Goal: Transaction & Acquisition: Purchase product/service

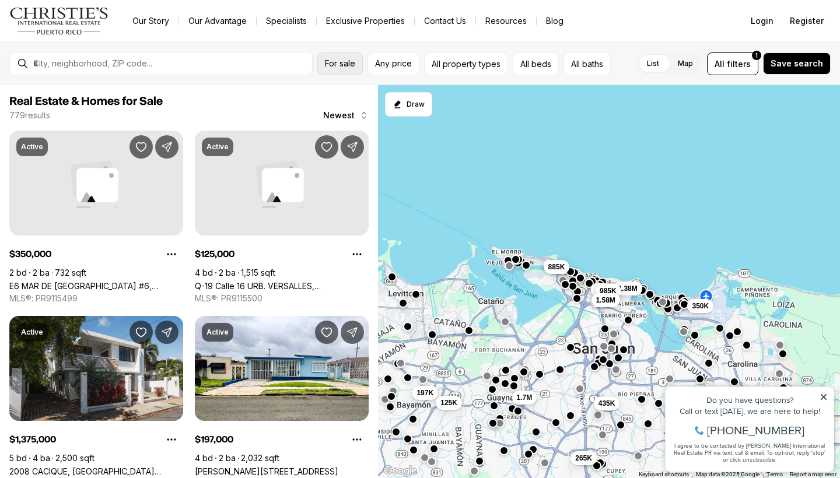
click at [338, 62] on span "For sale" at bounding box center [340, 63] width 30 height 9
click at [390, 64] on span "Any price" at bounding box center [393, 63] width 37 height 9
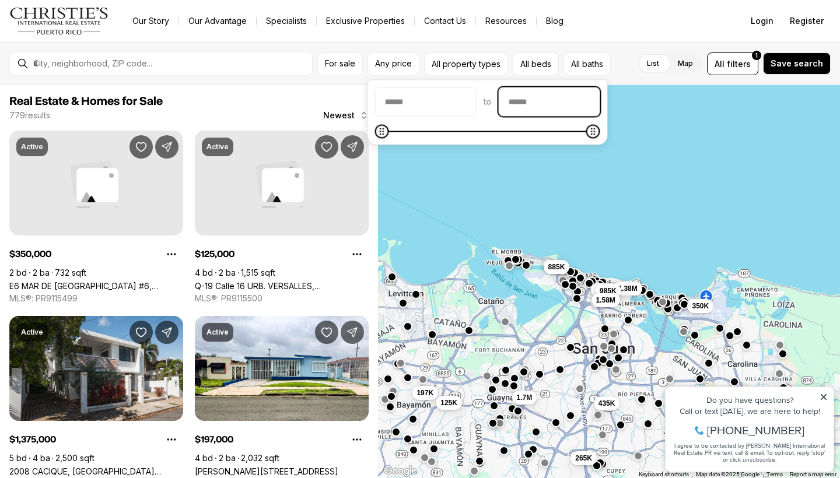
click at [538, 103] on input "priceMax" at bounding box center [549, 102] width 100 height 28
type input "********"
click at [526, 66] on button "All beds" at bounding box center [536, 63] width 46 height 23
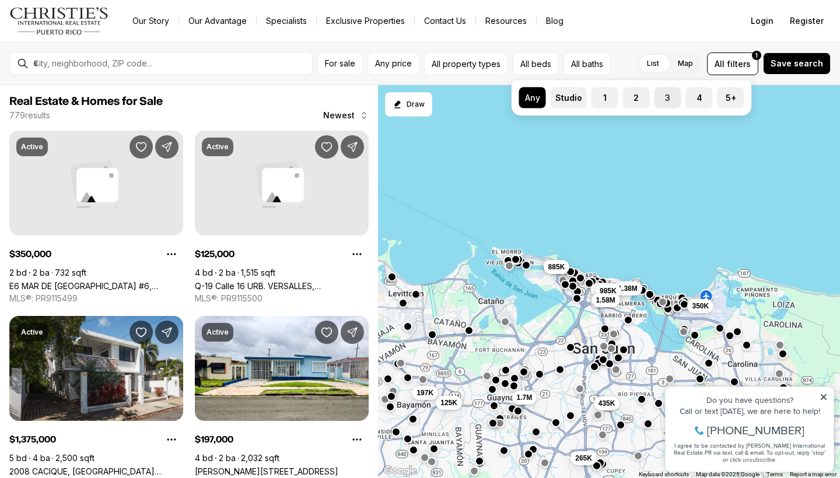
click at [668, 96] on label "3" at bounding box center [667, 97] width 27 height 21
click at [666, 96] on button "3" at bounding box center [660, 93] width 12 height 12
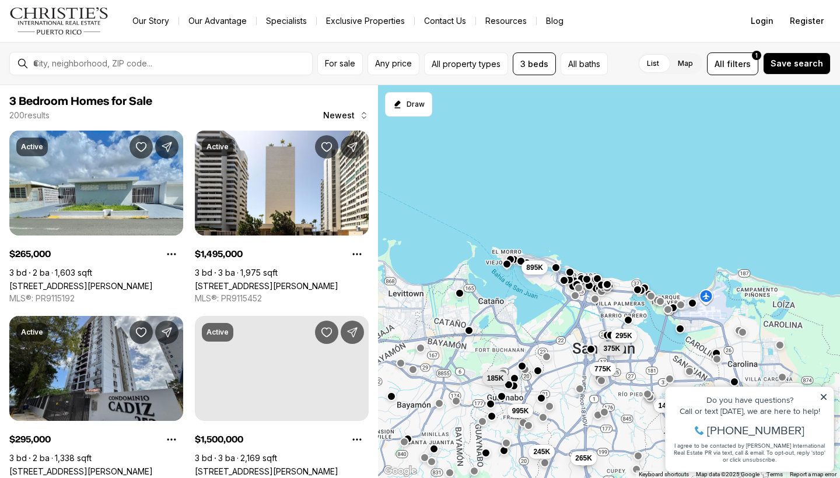
click at [623, 59] on div "List Map List Map All filters 1 Save search" at bounding box center [721, 63] width 218 height 23
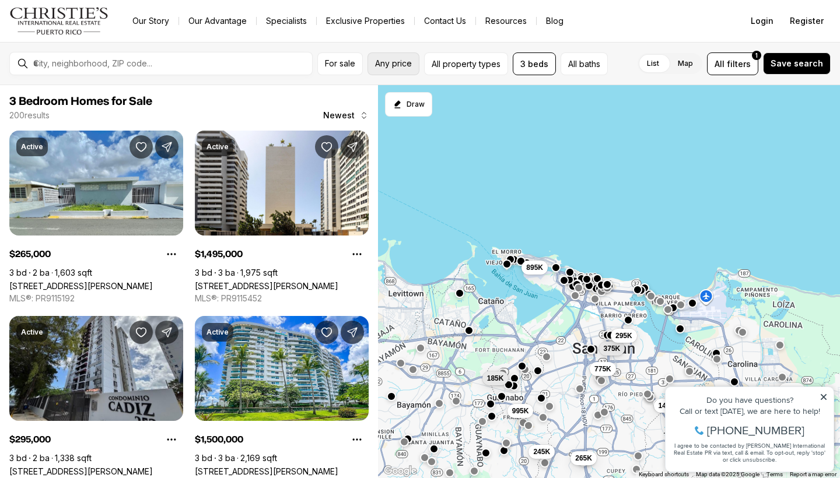
click at [396, 67] on span "Any price" at bounding box center [393, 63] width 37 height 9
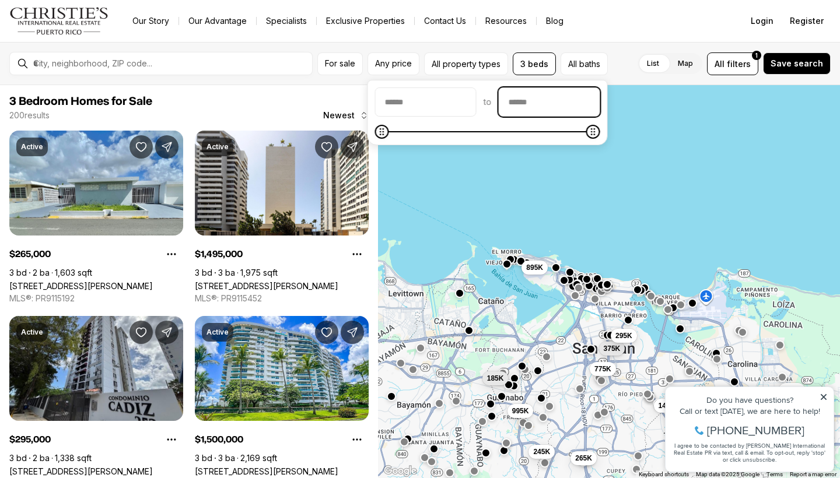
click at [540, 99] on input "priceMax" at bounding box center [549, 102] width 100 height 28
type input "********"
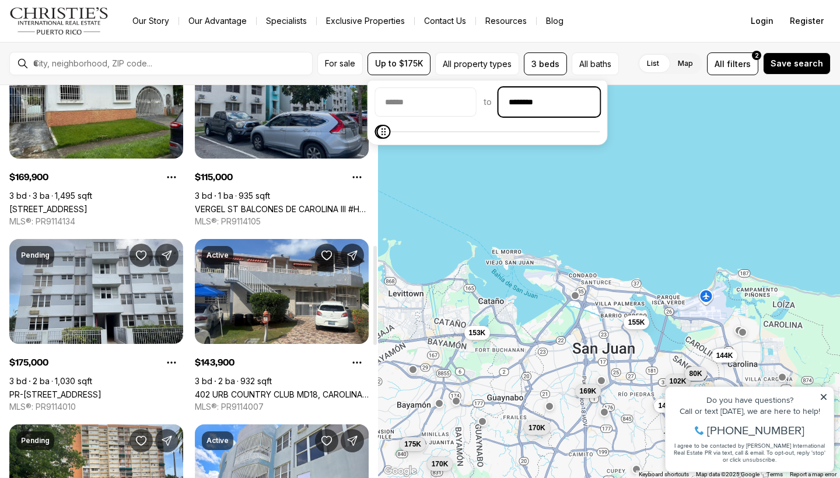
scroll to position [635, 0]
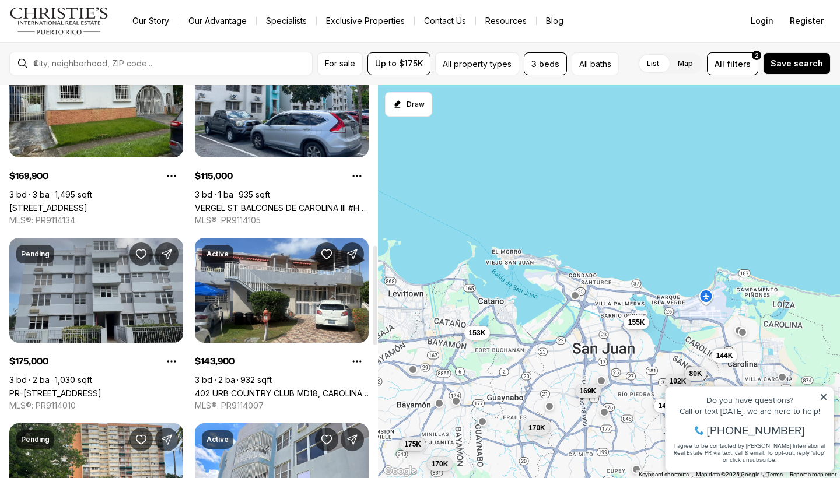
click at [89, 388] on link "PR-199 BOSQUE SERENO #262, BAYAMON PR, 00957" at bounding box center [55, 393] width 92 height 10
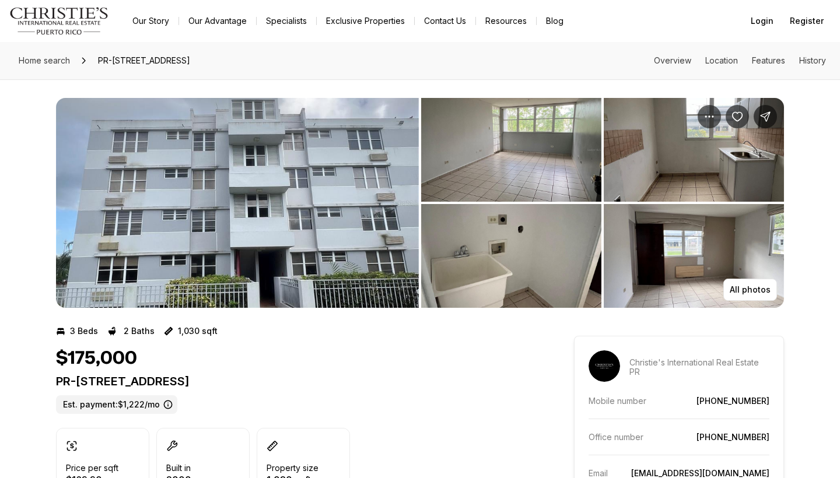
click at [272, 208] on img "View image gallery" at bounding box center [237, 203] width 363 height 210
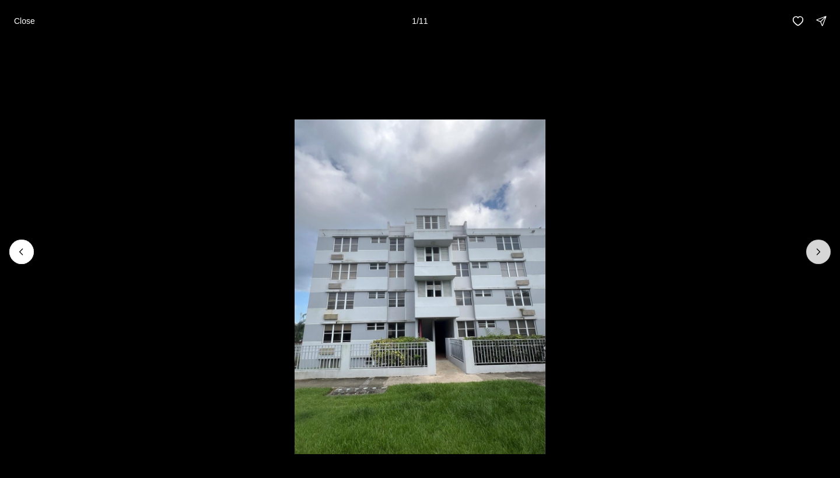
click at [814, 253] on icon "Next slide" at bounding box center [818, 252] width 12 height 12
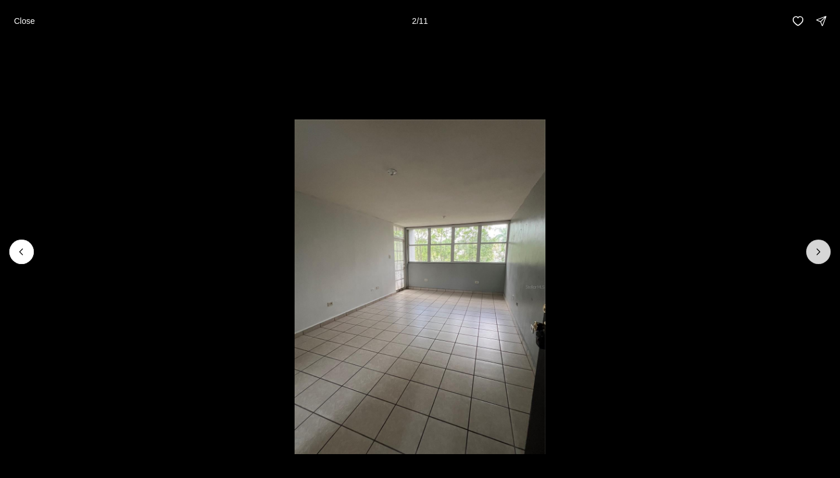
click at [814, 253] on icon "Next slide" at bounding box center [818, 252] width 12 height 12
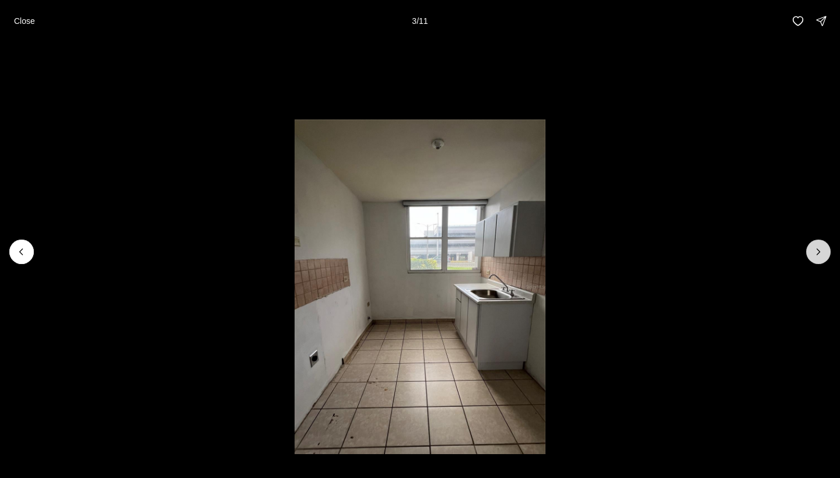
click at [814, 253] on icon "Next slide" at bounding box center [818, 252] width 12 height 12
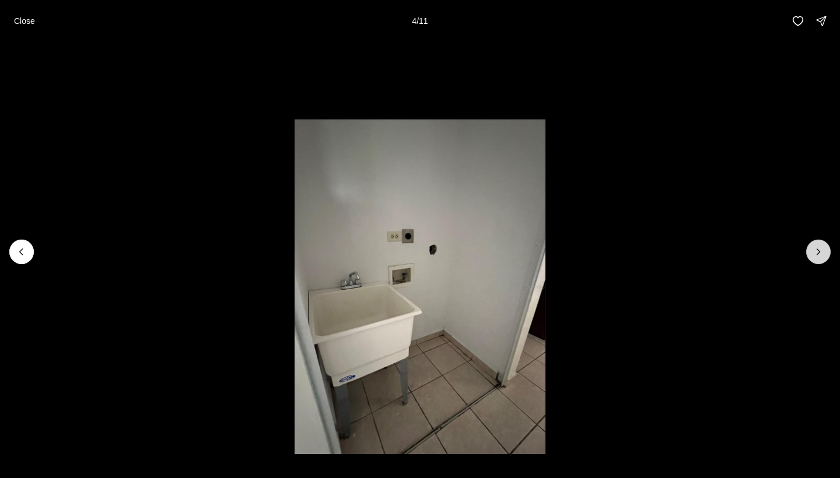
click at [814, 253] on icon "Next slide" at bounding box center [818, 252] width 12 height 12
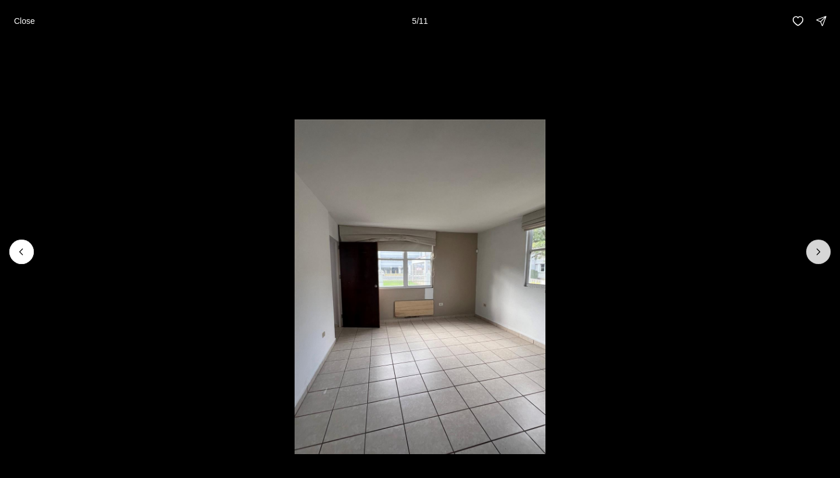
click at [814, 253] on icon "Next slide" at bounding box center [818, 252] width 12 height 12
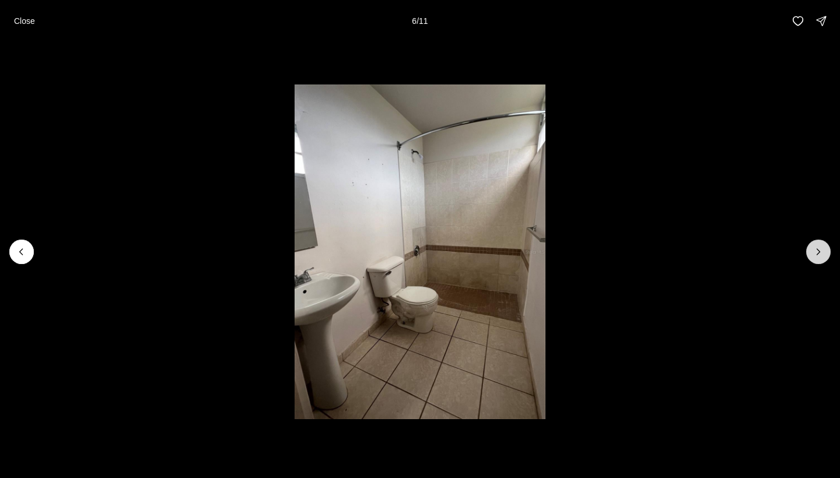
click at [814, 253] on icon "Next slide" at bounding box center [818, 252] width 12 height 12
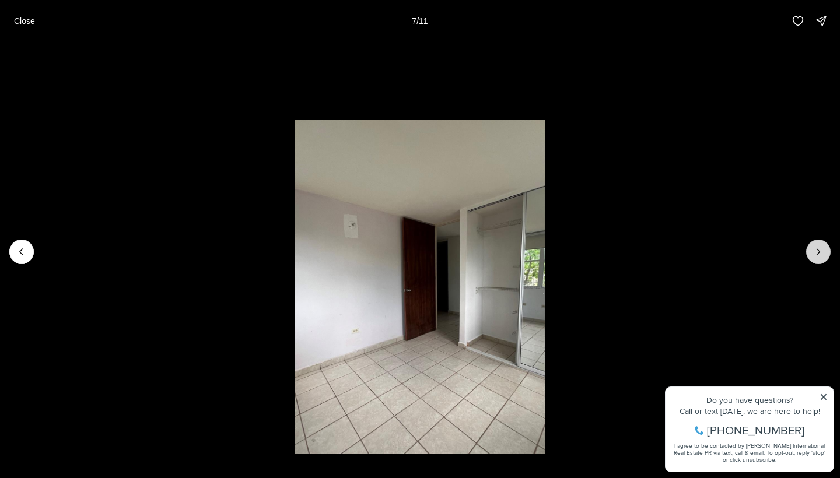
click at [814, 253] on icon "Next slide" at bounding box center [818, 252] width 12 height 12
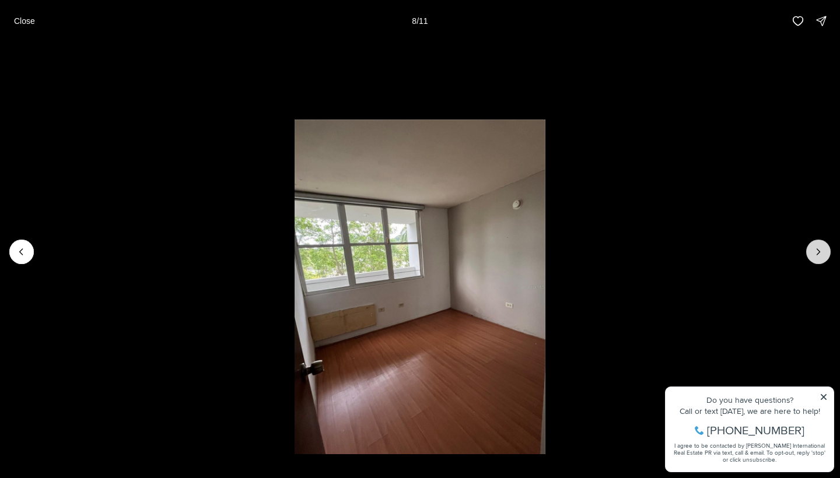
click at [814, 253] on icon "Next slide" at bounding box center [818, 252] width 12 height 12
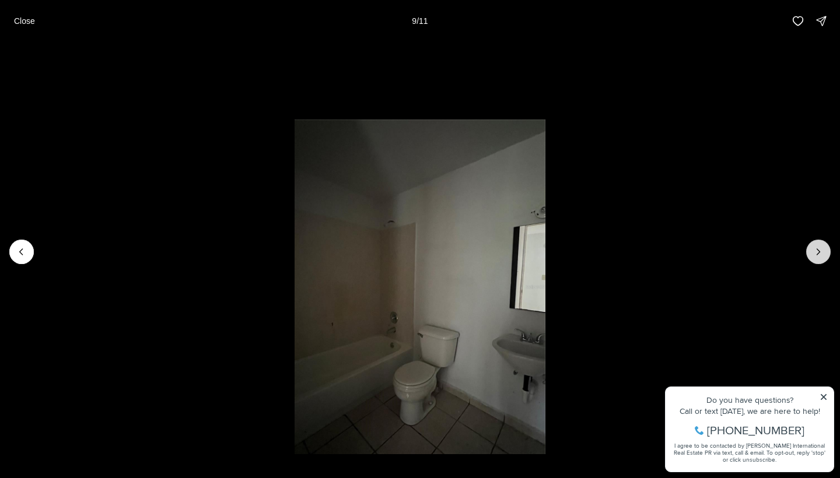
click at [814, 253] on icon "Next slide" at bounding box center [818, 252] width 12 height 12
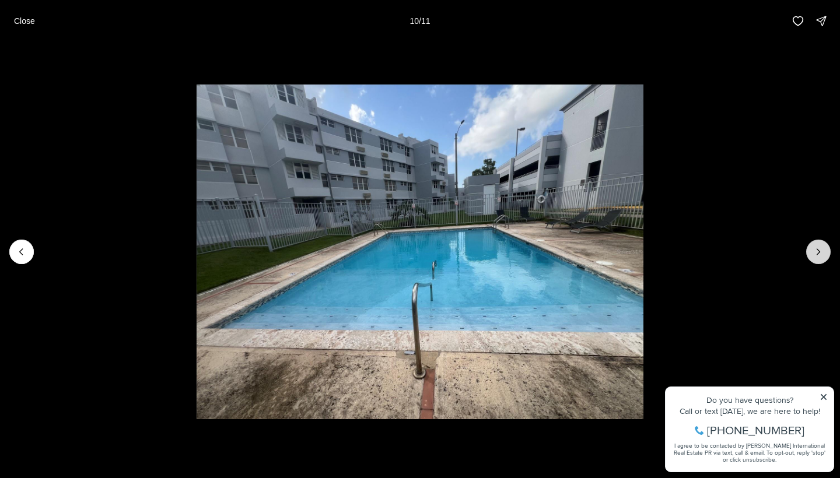
click at [814, 253] on icon "Next slide" at bounding box center [818, 252] width 12 height 12
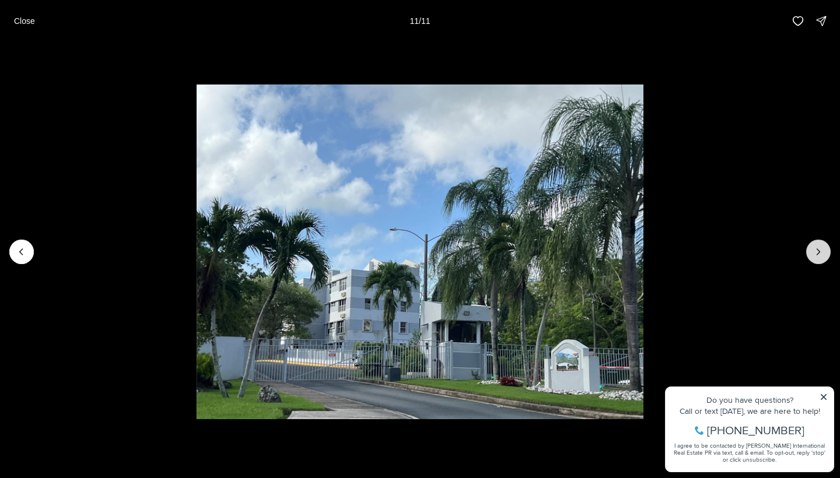
click at [814, 253] on div at bounding box center [818, 252] width 24 height 24
click at [33, 22] on p "Close" at bounding box center [24, 20] width 21 height 9
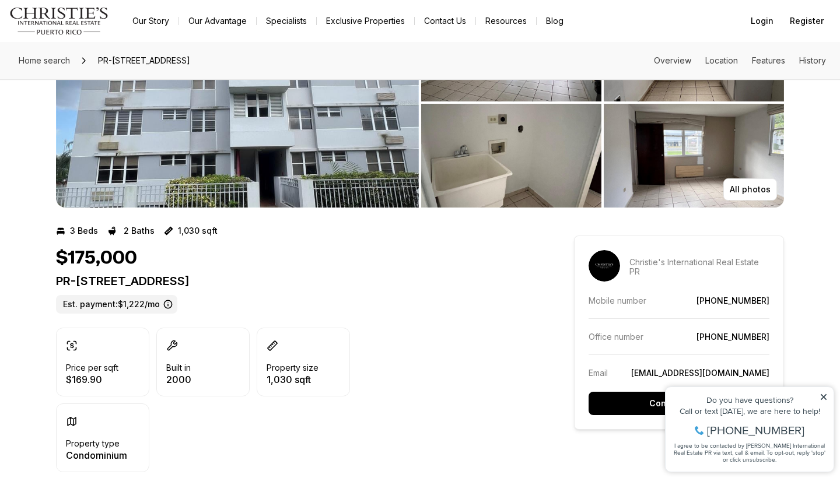
scroll to position [101, 0]
click at [822, 398] on icon at bounding box center [824, 397] width 6 height 6
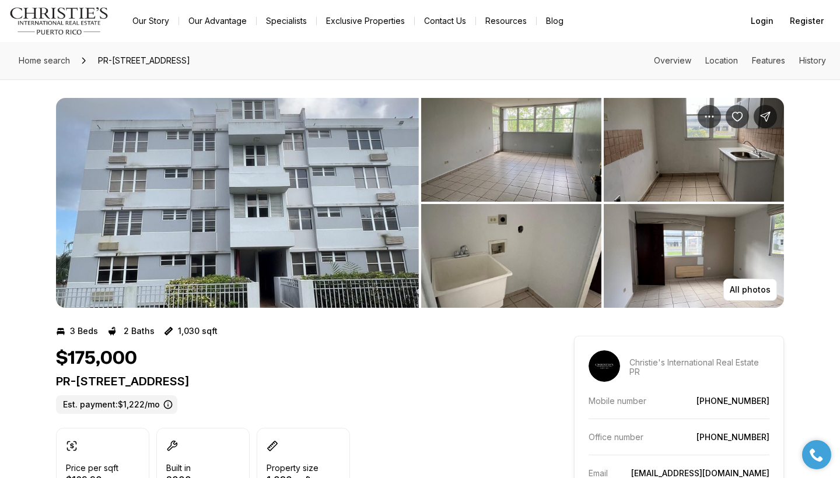
scroll to position [0, 0]
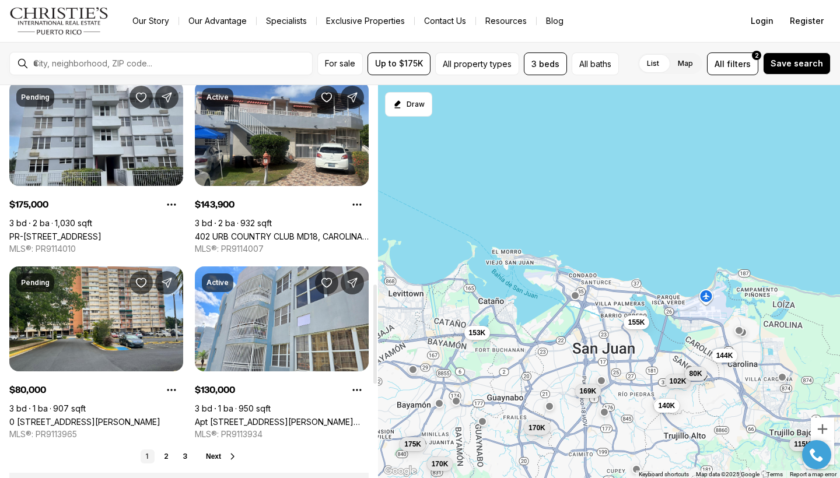
scroll to position [789, 0]
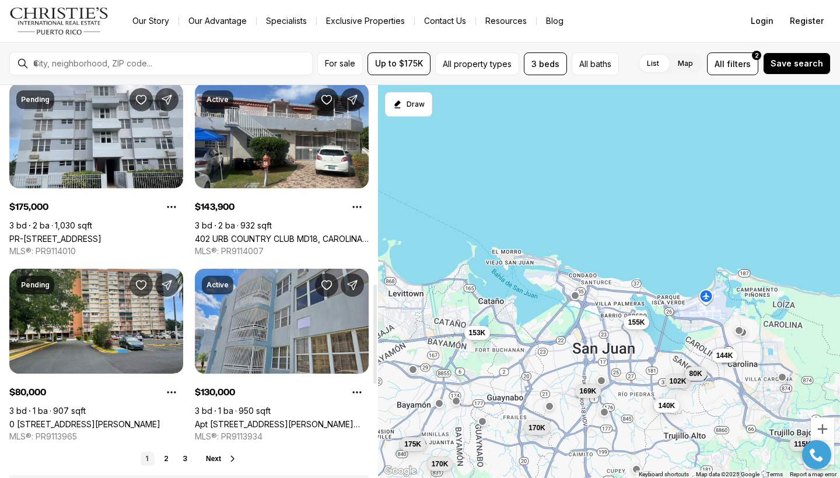
click at [233, 419] on link "Apt 307 SAN CIPRIAN II C/ REV HAYDEE CASTRO #307, CAROLINA PR, 00985" at bounding box center [282, 424] width 174 height 10
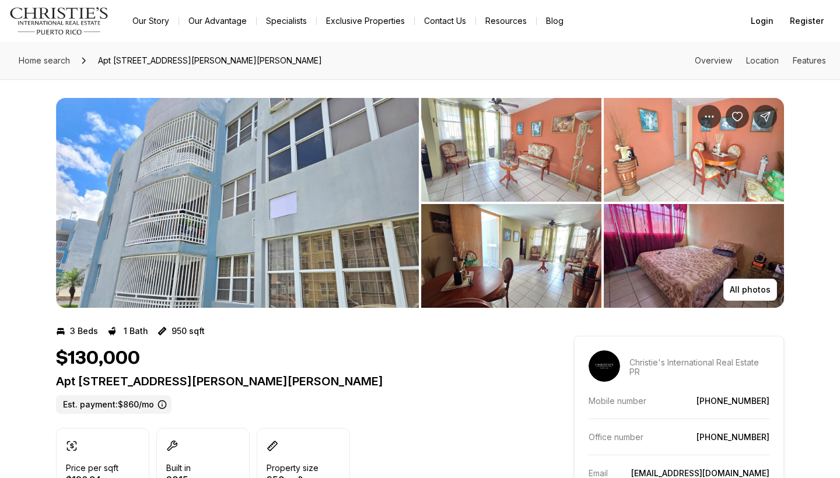
click at [307, 192] on img "View image gallery" at bounding box center [237, 203] width 363 height 210
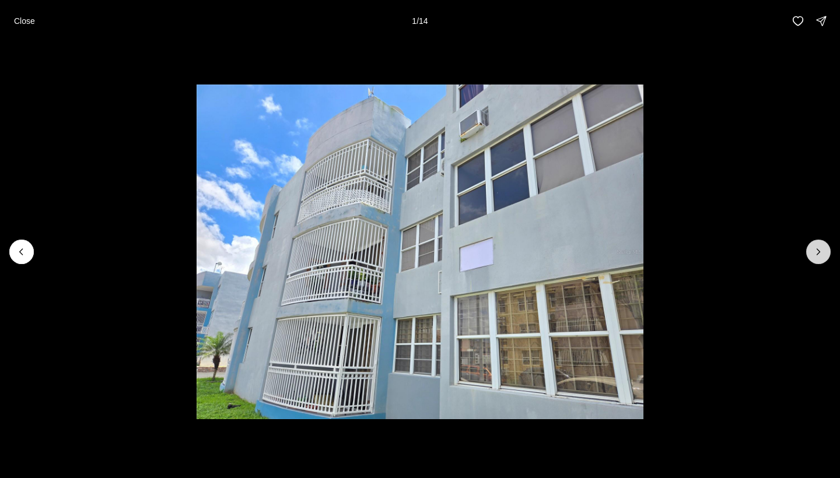
click at [816, 249] on icon "Next slide" at bounding box center [818, 252] width 12 height 12
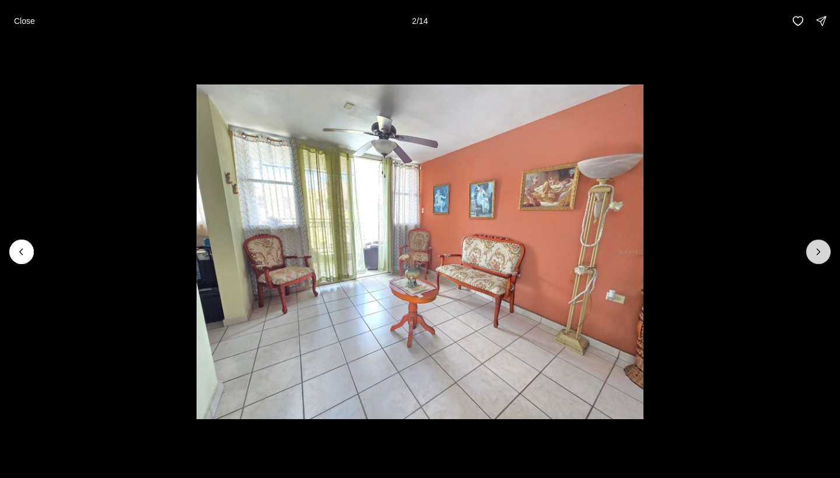
click at [816, 249] on icon "Next slide" at bounding box center [818, 252] width 12 height 12
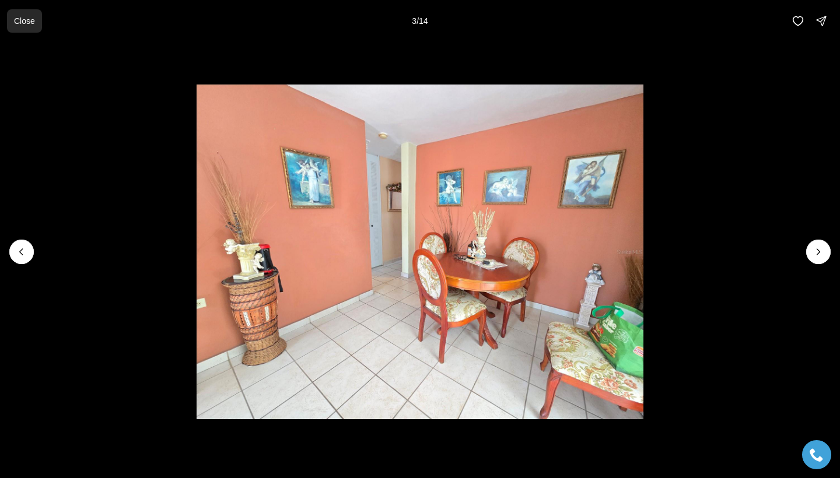
click at [17, 22] on p "Close" at bounding box center [24, 20] width 21 height 9
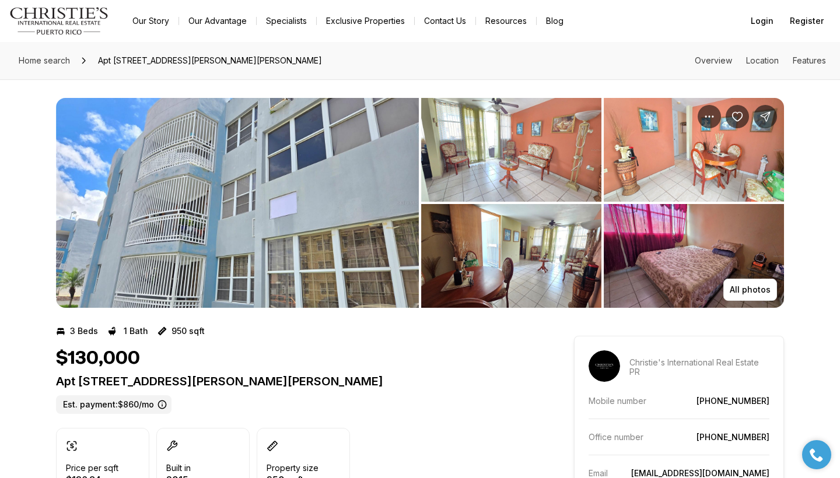
click at [273, 212] on img "View image gallery" at bounding box center [237, 203] width 363 height 210
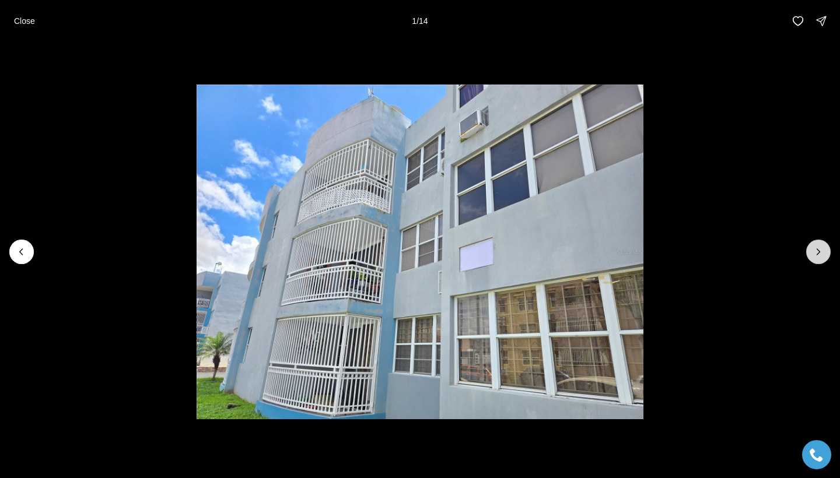
click at [820, 255] on icon "Next slide" at bounding box center [818, 252] width 12 height 12
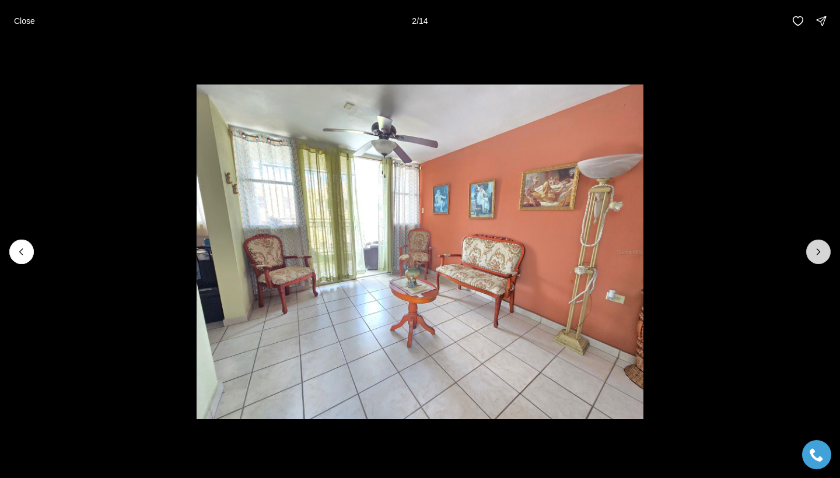
click at [820, 255] on icon "Next slide" at bounding box center [818, 252] width 12 height 12
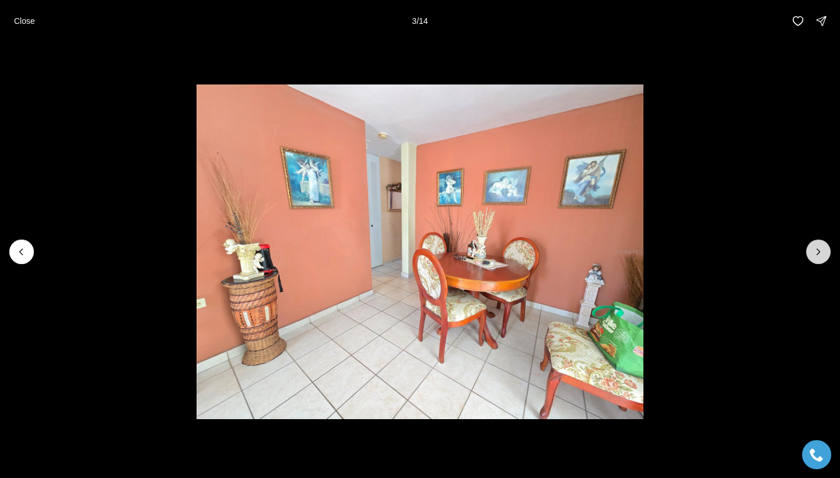
click at [820, 255] on icon "Next slide" at bounding box center [818, 252] width 12 height 12
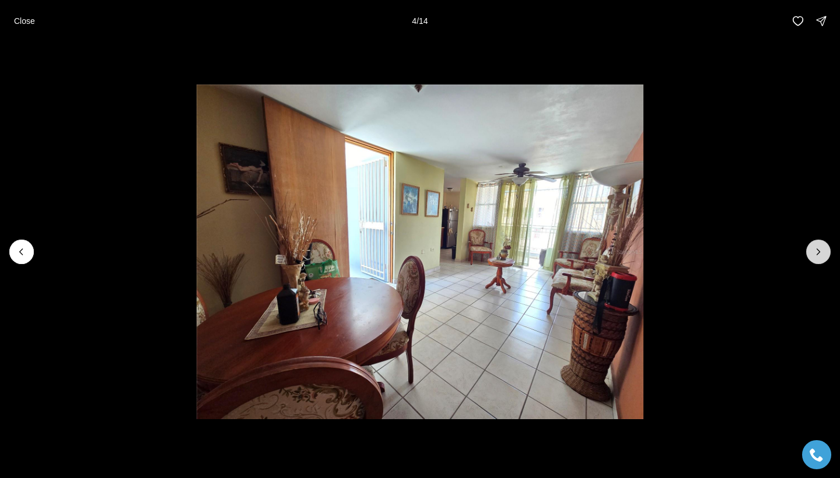
click at [820, 255] on icon "Next slide" at bounding box center [818, 252] width 12 height 12
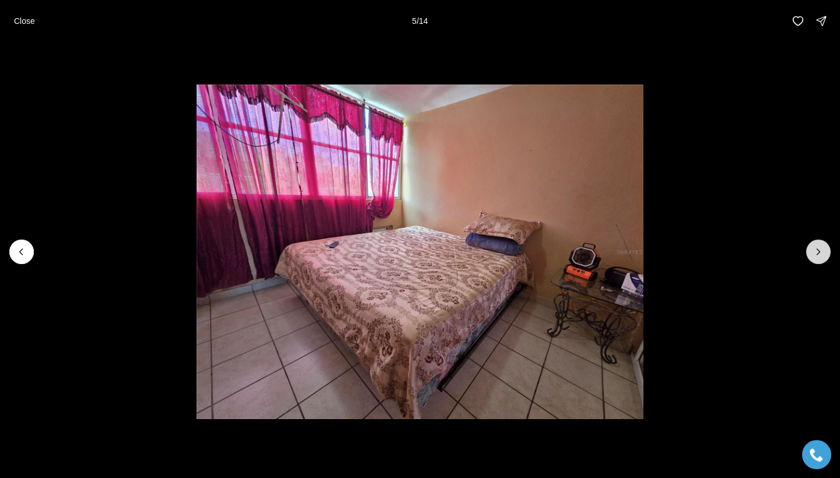
click at [820, 255] on icon "Next slide" at bounding box center [818, 252] width 12 height 12
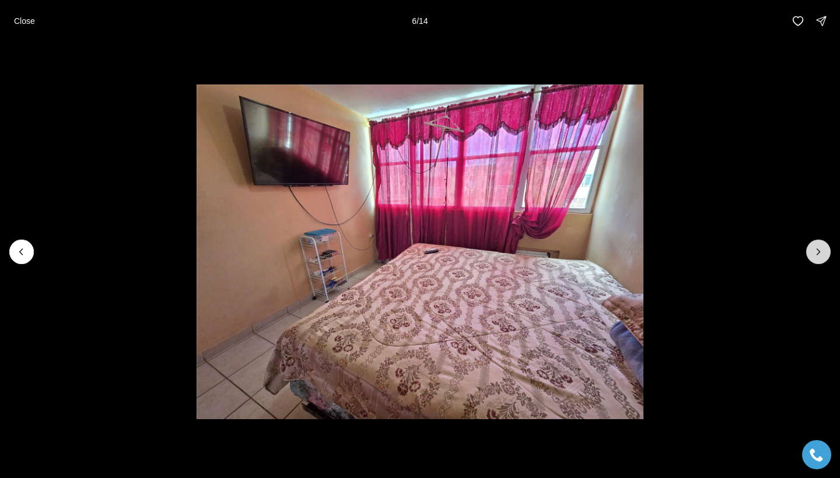
click at [820, 255] on icon "Next slide" at bounding box center [818, 252] width 12 height 12
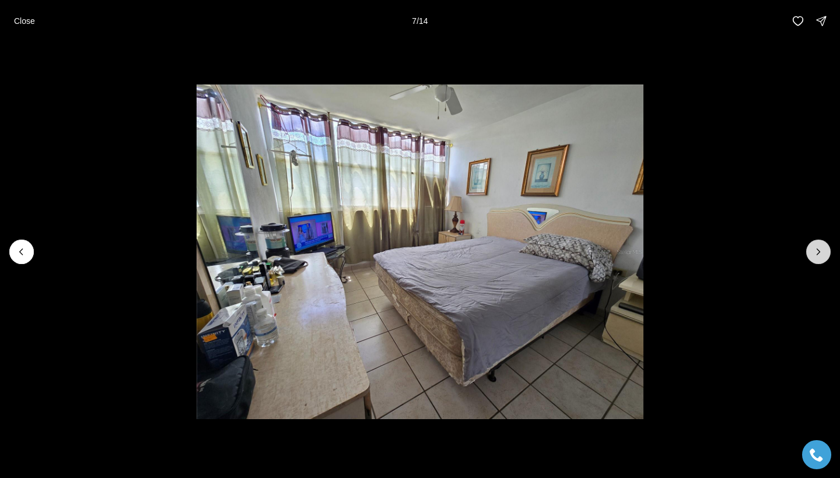
click at [820, 255] on icon "Next slide" at bounding box center [818, 252] width 12 height 12
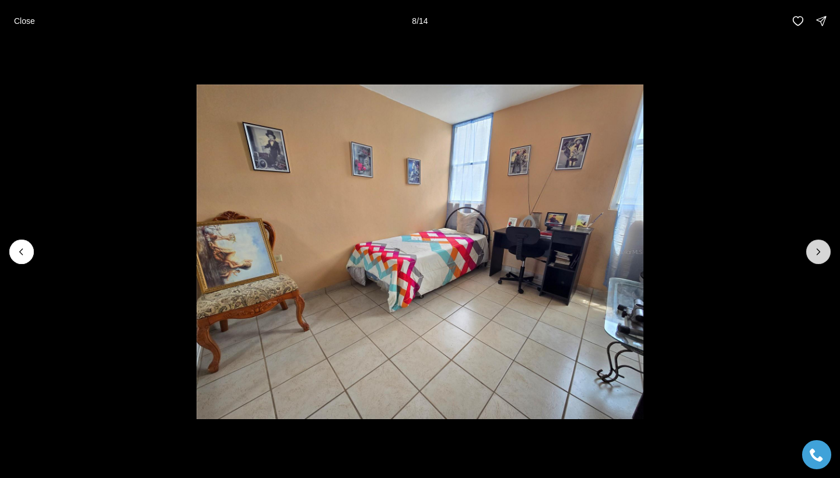
click at [820, 255] on icon "Next slide" at bounding box center [818, 252] width 12 height 12
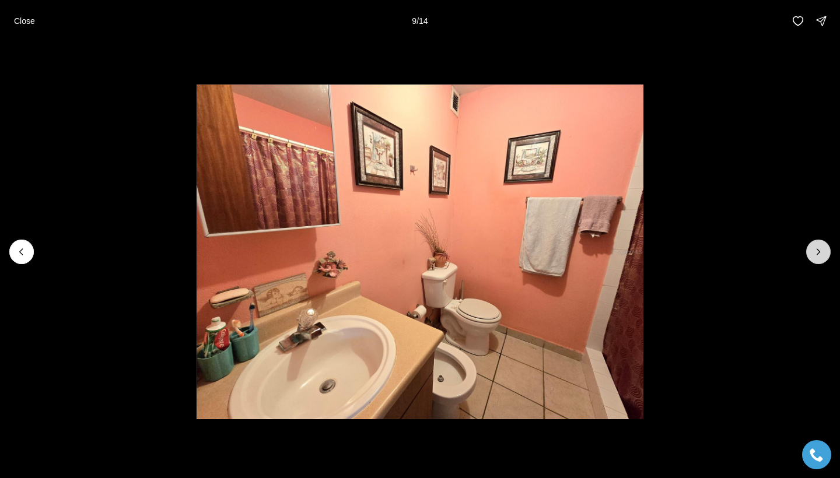
click at [820, 255] on icon "Next slide" at bounding box center [818, 252] width 12 height 12
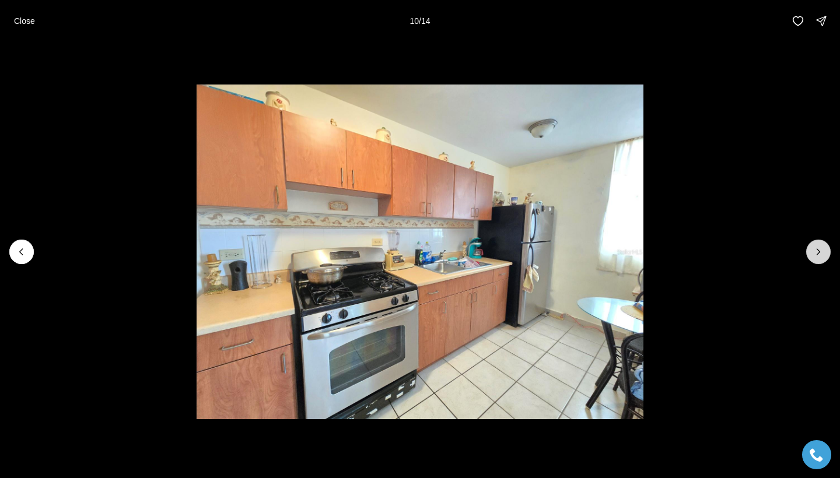
click at [820, 255] on icon "Next slide" at bounding box center [818, 252] width 12 height 12
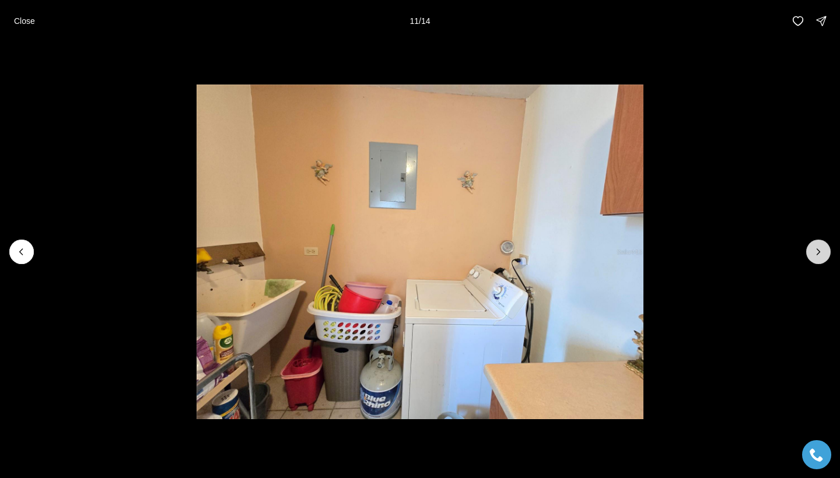
click at [820, 255] on icon "Next slide" at bounding box center [818, 252] width 12 height 12
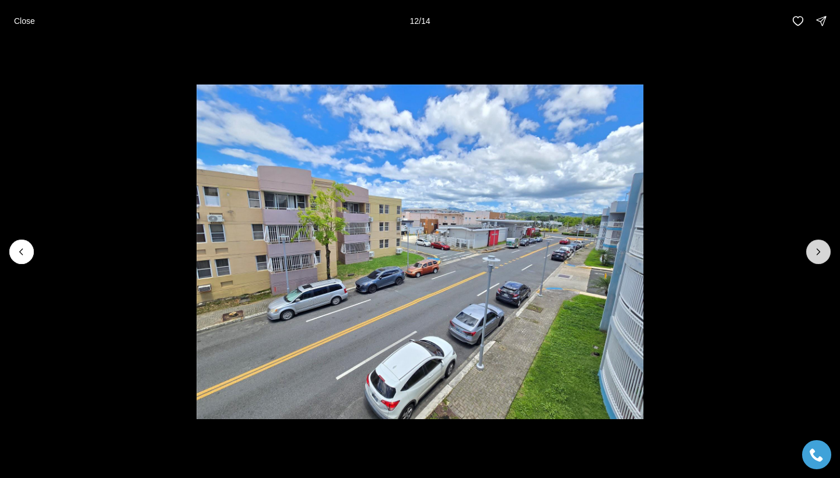
click at [820, 255] on icon "Next slide" at bounding box center [818, 252] width 12 height 12
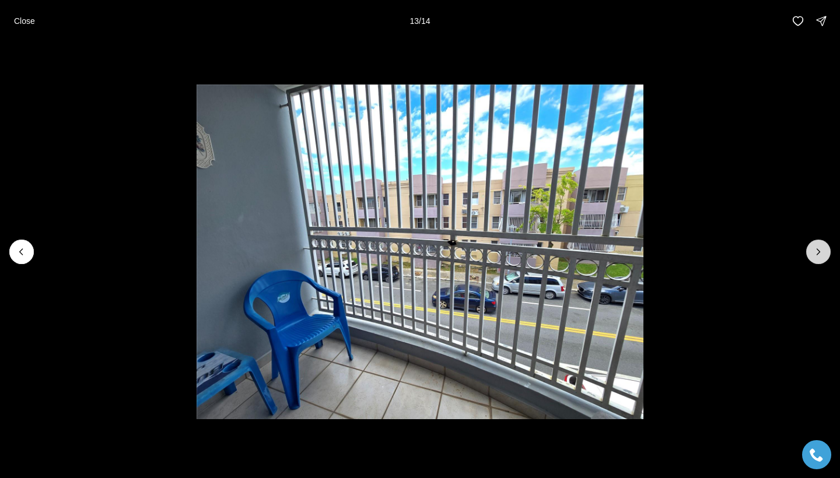
click at [820, 255] on icon "Next slide" at bounding box center [818, 252] width 12 height 12
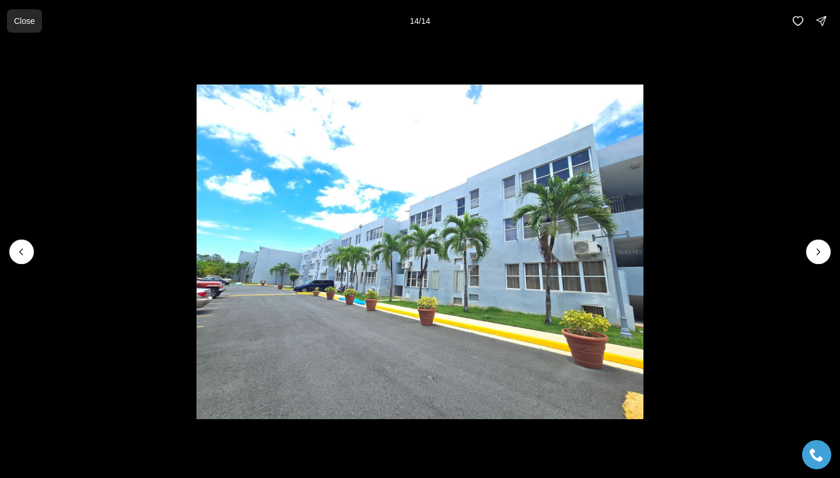
click at [30, 25] on p "Close" at bounding box center [24, 20] width 21 height 9
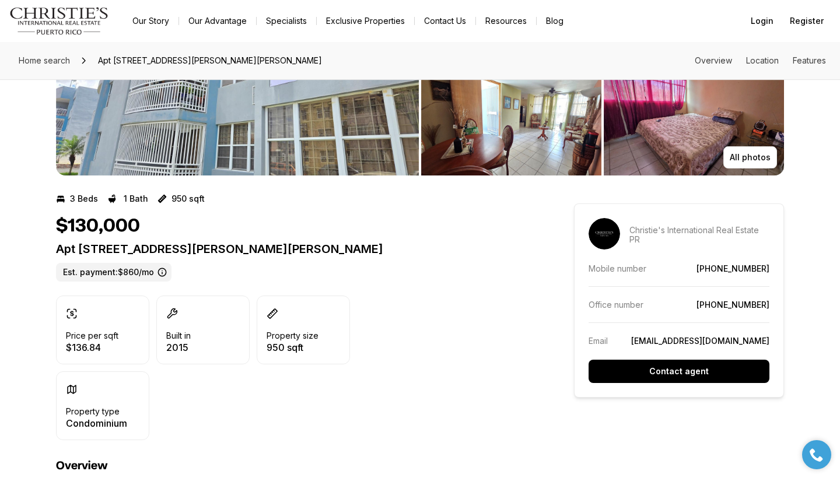
scroll to position [147, 0]
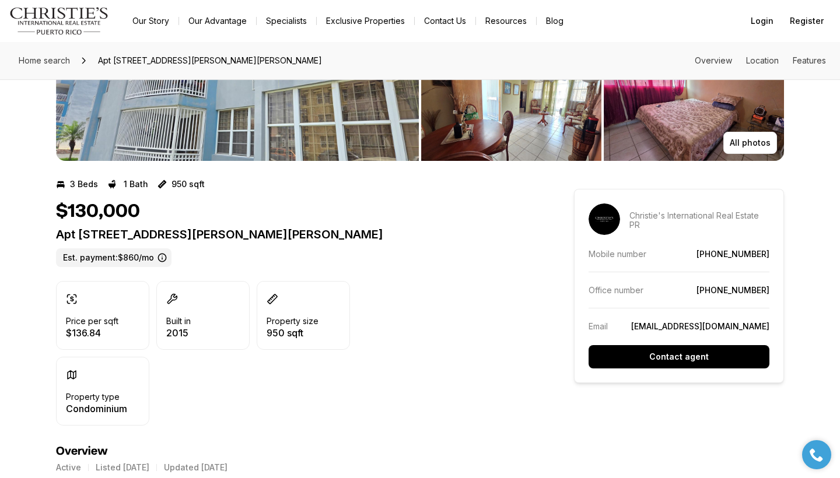
click at [746, 249] on link "[PHONE_NUMBER]" at bounding box center [732, 254] width 73 height 10
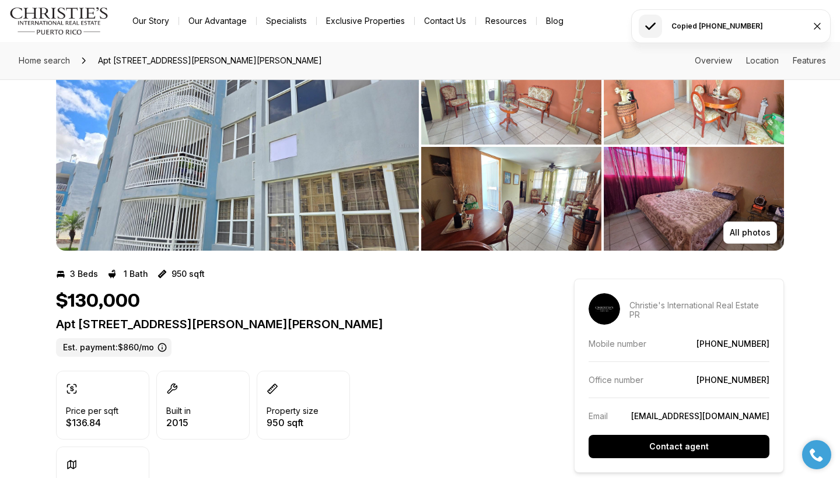
scroll to position [1, 0]
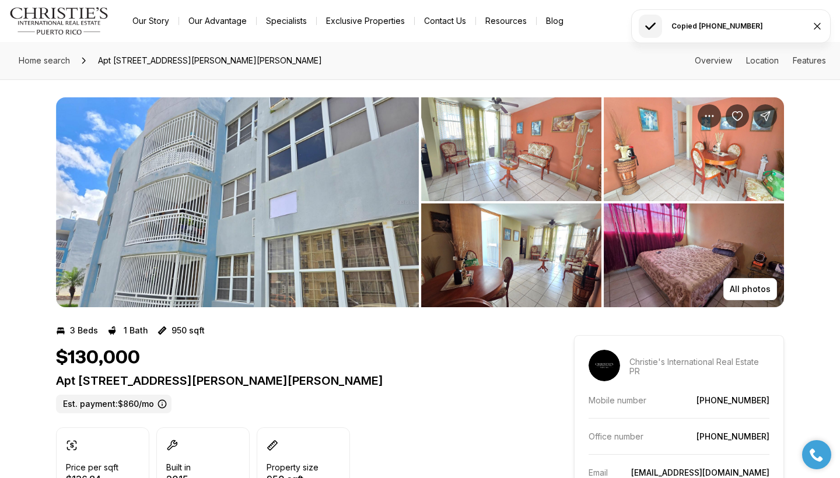
click at [746, 405] on link "(787) 340-1814" at bounding box center [732, 401] width 73 height 10
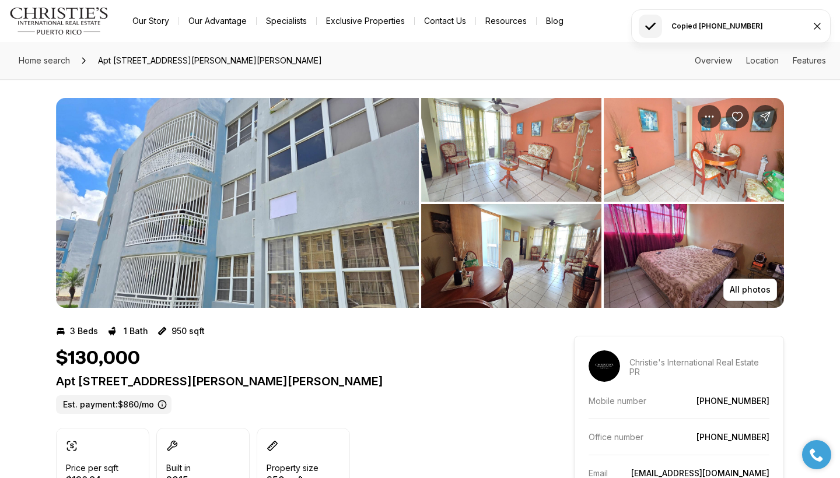
click at [746, 405] on link "(787) 340-1814" at bounding box center [732, 401] width 73 height 10
drag, startPoint x: 710, startPoint y: 398, endPoint x: 772, endPoint y: 405, distance: 62.2
click at [772, 405] on aside "Christie's International Real Estate PR Mobile number (787) 340-1814 Office num…" at bounding box center [679, 433] width 210 height 194
copy div "(787) 340-1814"
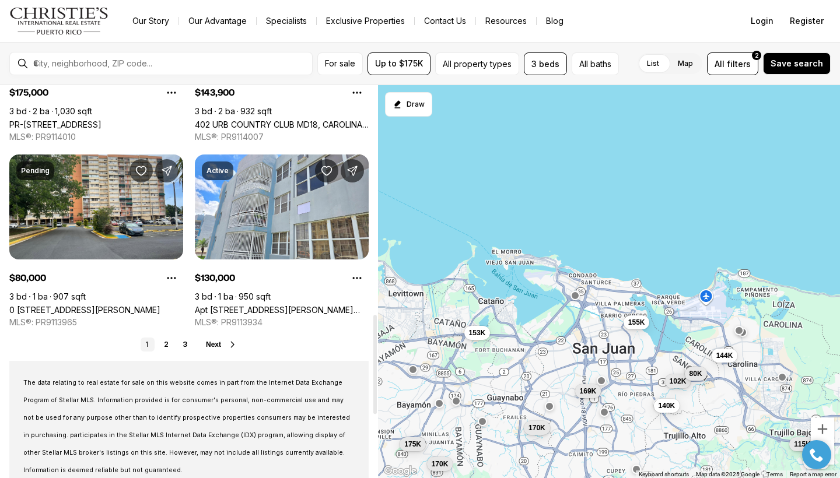
scroll to position [910, 0]
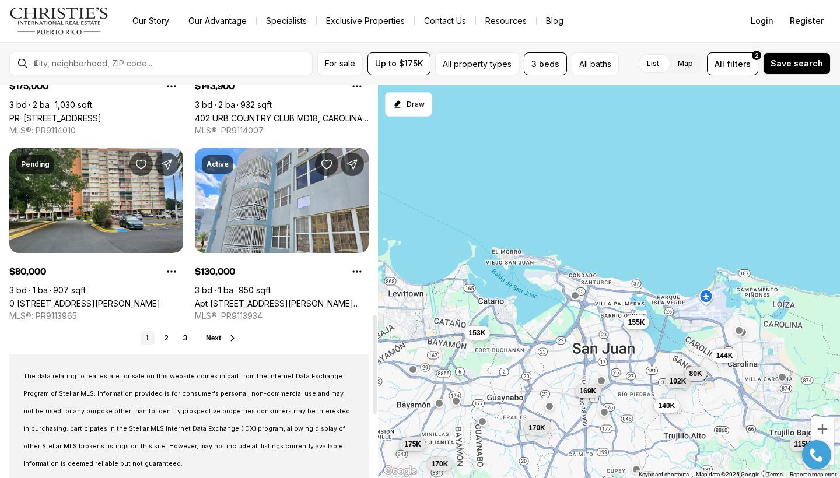
click at [221, 338] on span "Next" at bounding box center [213, 338] width 15 height 8
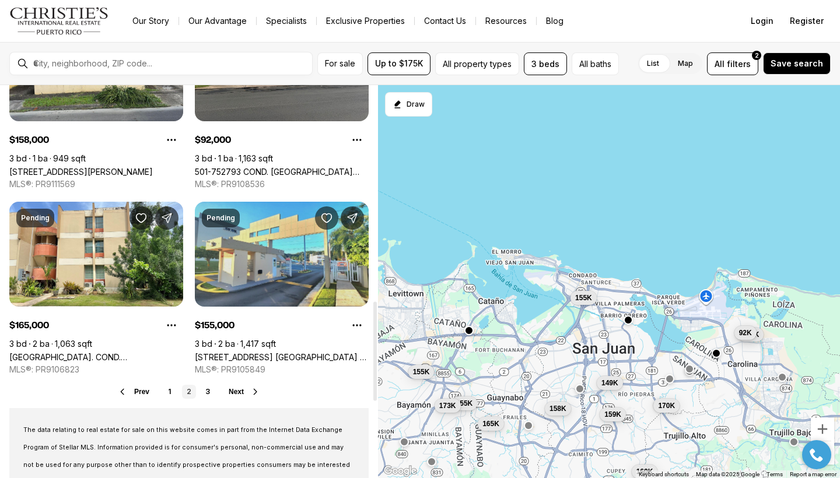
scroll to position [857, 0]
click at [278, 352] on link "[STREET_ADDRESS] [GEOGRAPHIC_DATA] E COND. [STREET_ADDRESS]" at bounding box center [282, 357] width 174 height 10
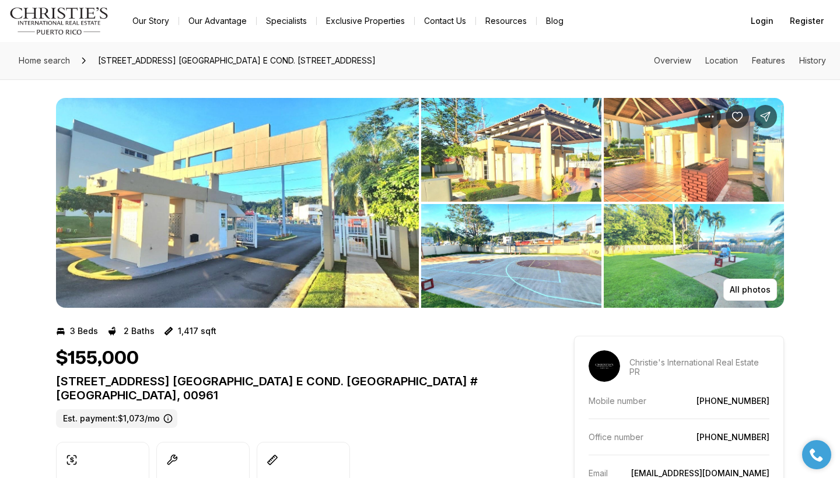
click at [373, 237] on img "View image gallery" at bounding box center [237, 203] width 363 height 210
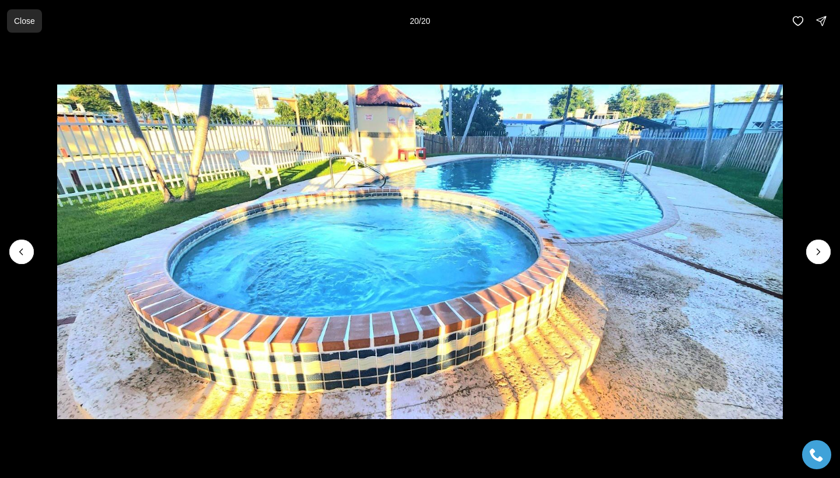
click at [26, 16] on p "Close" at bounding box center [24, 20] width 21 height 9
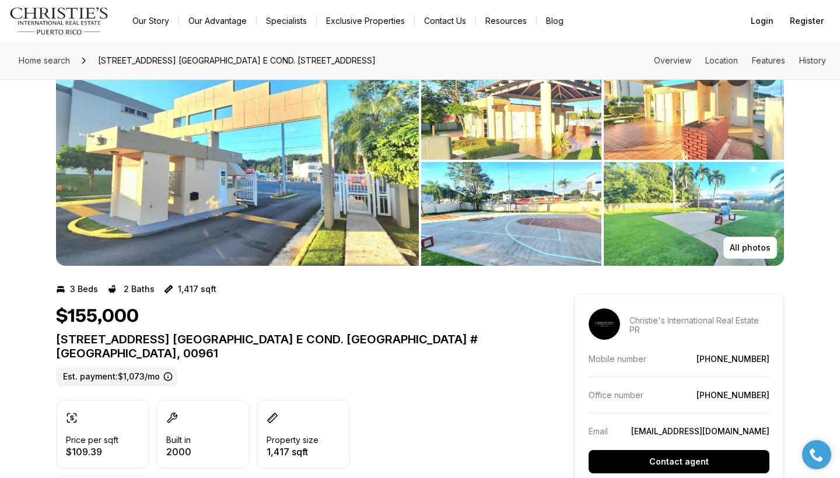
scroll to position [48, 0]
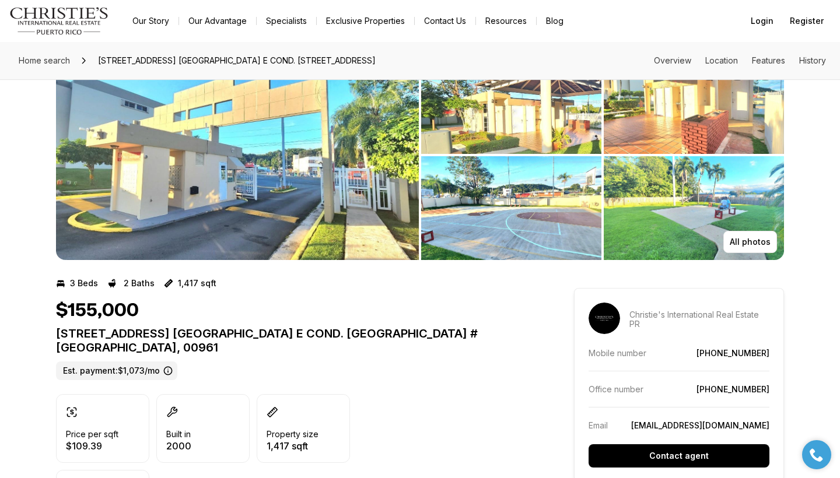
click at [300, 336] on p "[STREET_ADDRESS] [GEOGRAPHIC_DATA] E COND. [GEOGRAPHIC_DATA] #[GEOGRAPHIC_DATA]…" at bounding box center [294, 341] width 476 height 28
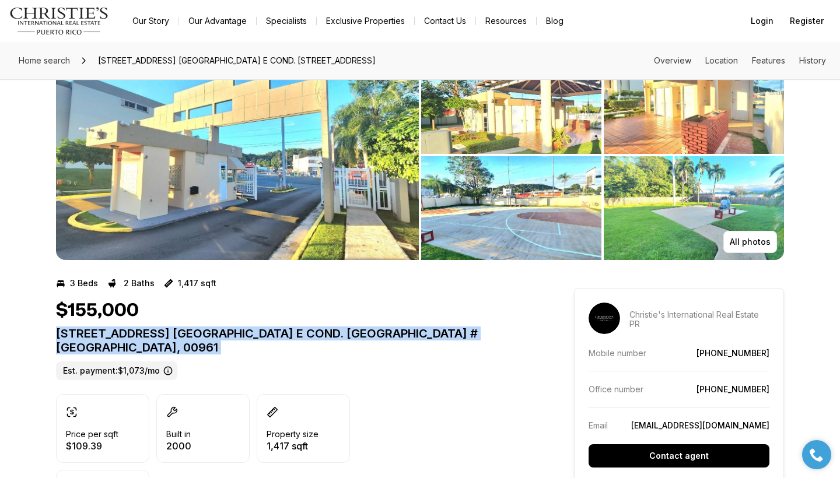
click at [300, 336] on p "[STREET_ADDRESS] [GEOGRAPHIC_DATA] E COND. [GEOGRAPHIC_DATA] #[GEOGRAPHIC_DATA]…" at bounding box center [294, 341] width 476 height 28
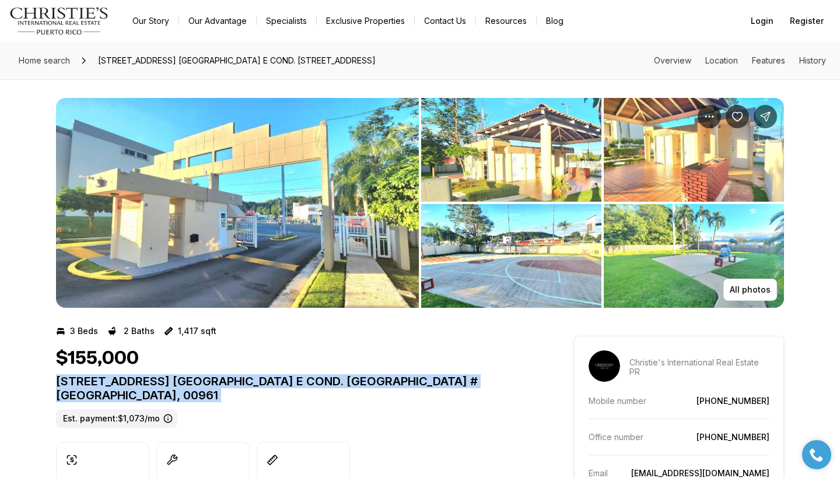
scroll to position [0, 0]
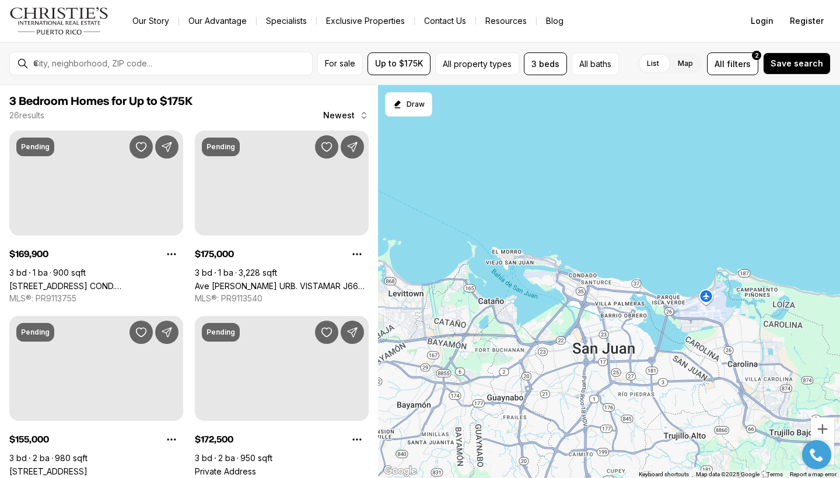
scroll to position [857, 0]
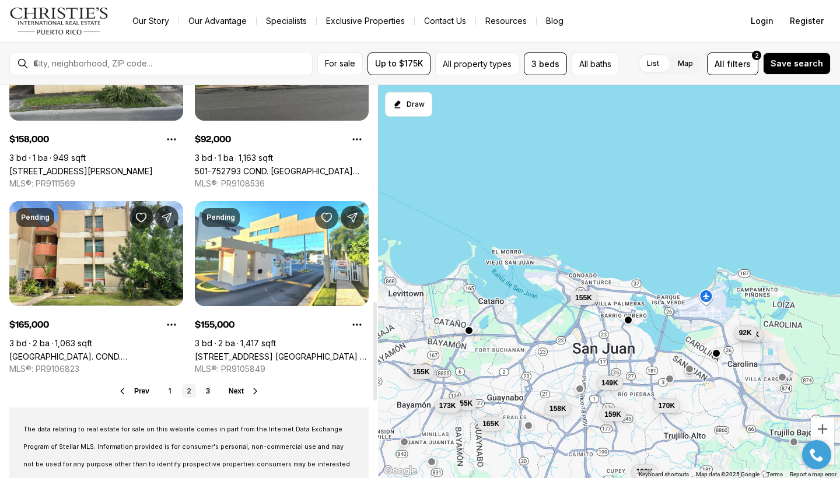
click at [246, 392] on button "Next" at bounding box center [244, 391] width 31 height 9
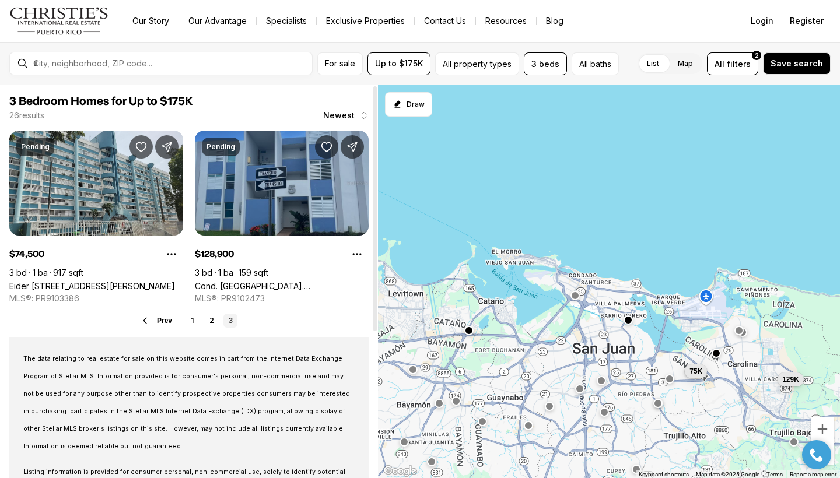
click at [266, 281] on link "Cond. Garden View AVE. CALDERON #64, CAROLINA PR, 00985" at bounding box center [282, 286] width 174 height 10
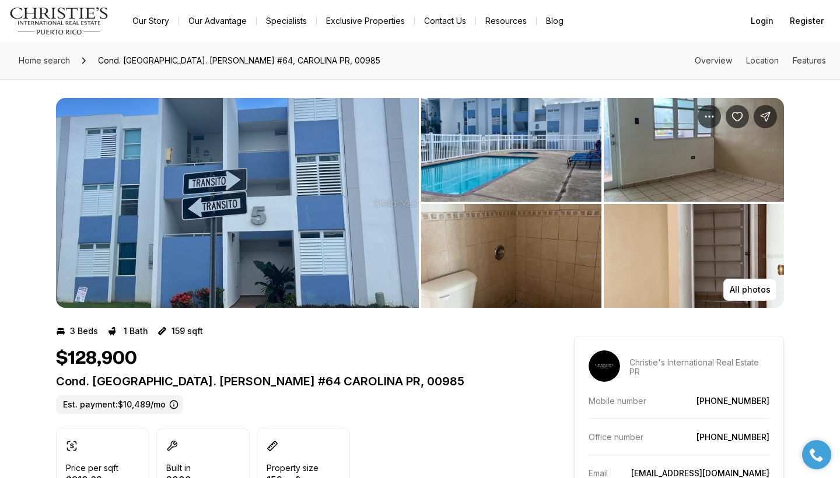
click at [304, 211] on img "View image gallery" at bounding box center [237, 203] width 363 height 210
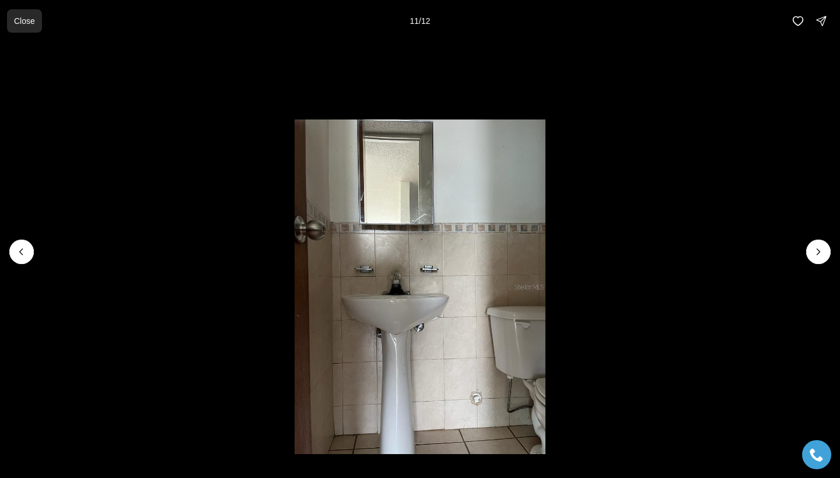
click at [18, 22] on p "Close" at bounding box center [24, 20] width 21 height 9
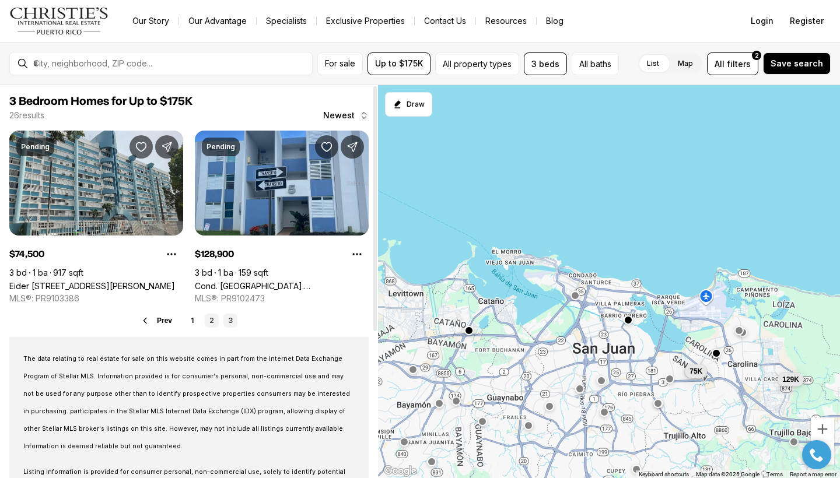
click at [213, 321] on link "2" at bounding box center [212, 321] width 14 height 14
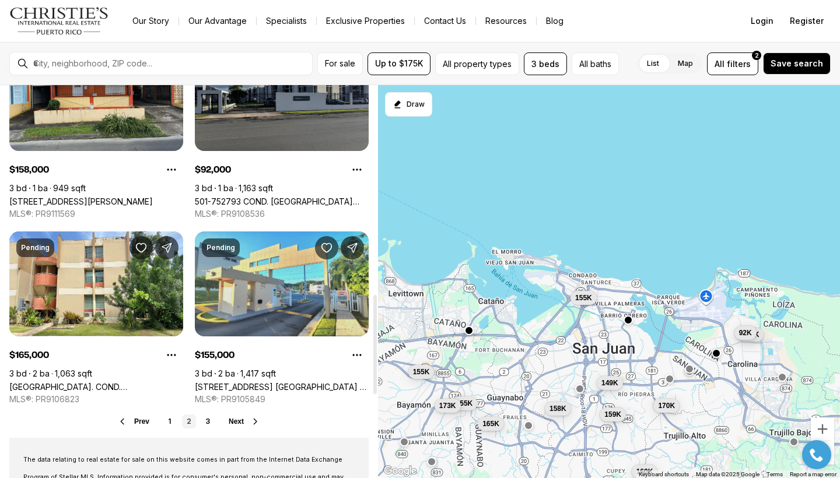
scroll to position [831, 0]
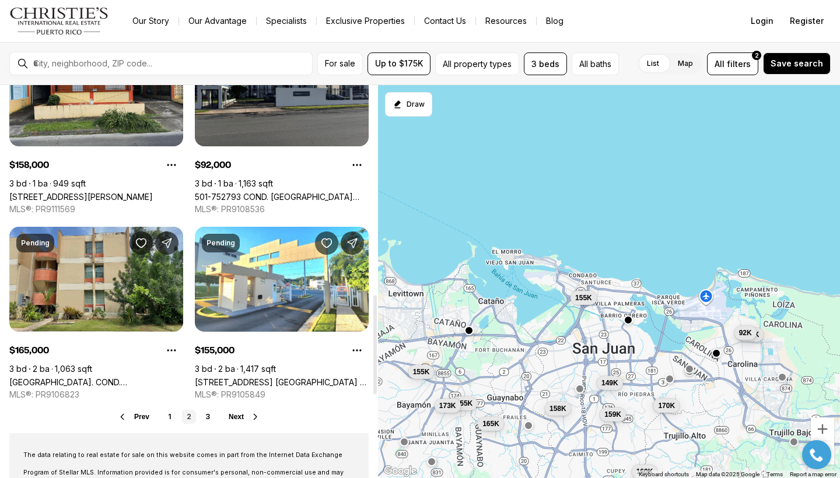
click at [98, 377] on link "BOULEVARD ST. COND. BOULEVARD DEL RIO #APT. C-204, GUAYNABO PR, 00965" at bounding box center [96, 382] width 174 height 10
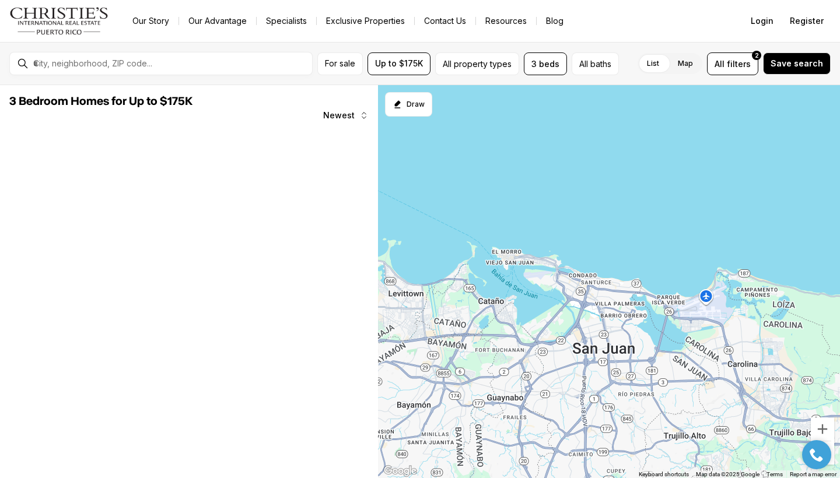
scroll to position [831, 0]
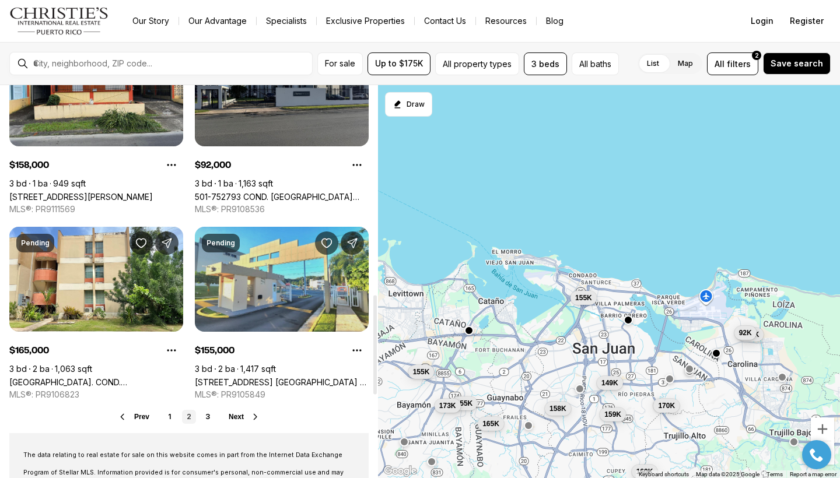
click at [301, 377] on link "[STREET_ADDRESS] [GEOGRAPHIC_DATA] E COND. [STREET_ADDRESS]" at bounding box center [282, 382] width 174 height 10
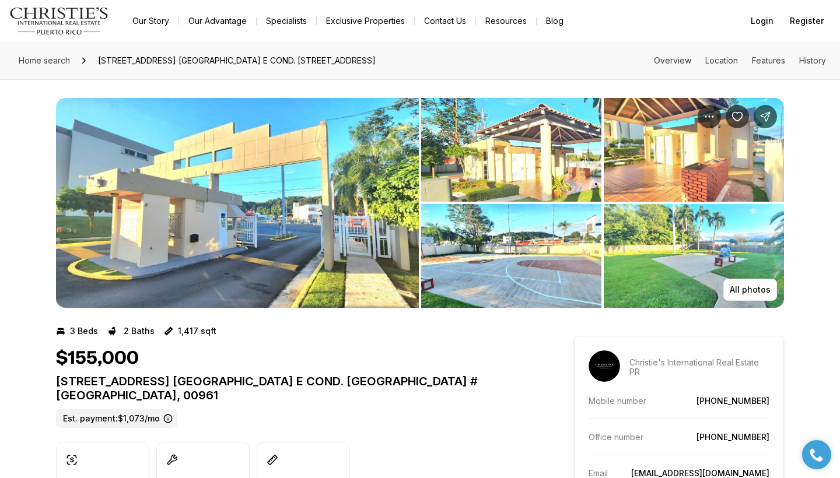
click at [277, 384] on p "[STREET_ADDRESS] [GEOGRAPHIC_DATA] E COND. [GEOGRAPHIC_DATA] #[GEOGRAPHIC_DATA]…" at bounding box center [294, 388] width 476 height 28
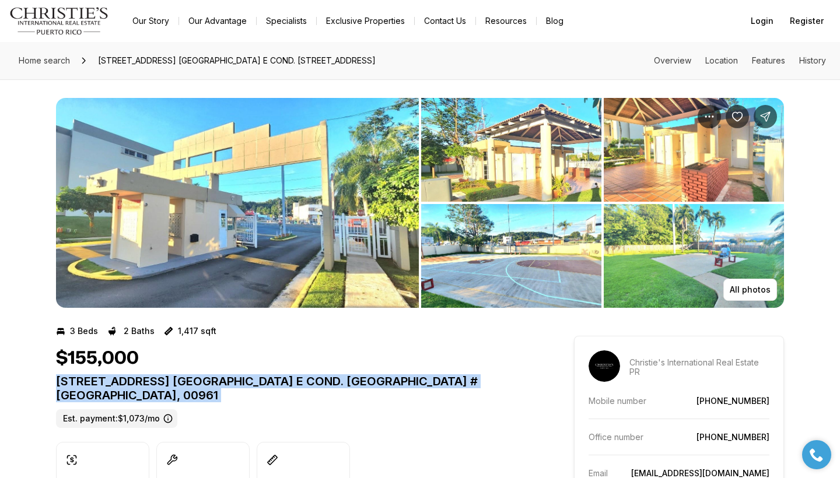
click at [277, 384] on p "[STREET_ADDRESS] [GEOGRAPHIC_DATA] E COND. [GEOGRAPHIC_DATA] #[GEOGRAPHIC_DATA]…" at bounding box center [294, 388] width 476 height 28
copy p "[STREET_ADDRESS] [GEOGRAPHIC_DATA] E COND. [GEOGRAPHIC_DATA] #[GEOGRAPHIC_DATA]…"
